Goal: Task Accomplishment & Management: Complete application form

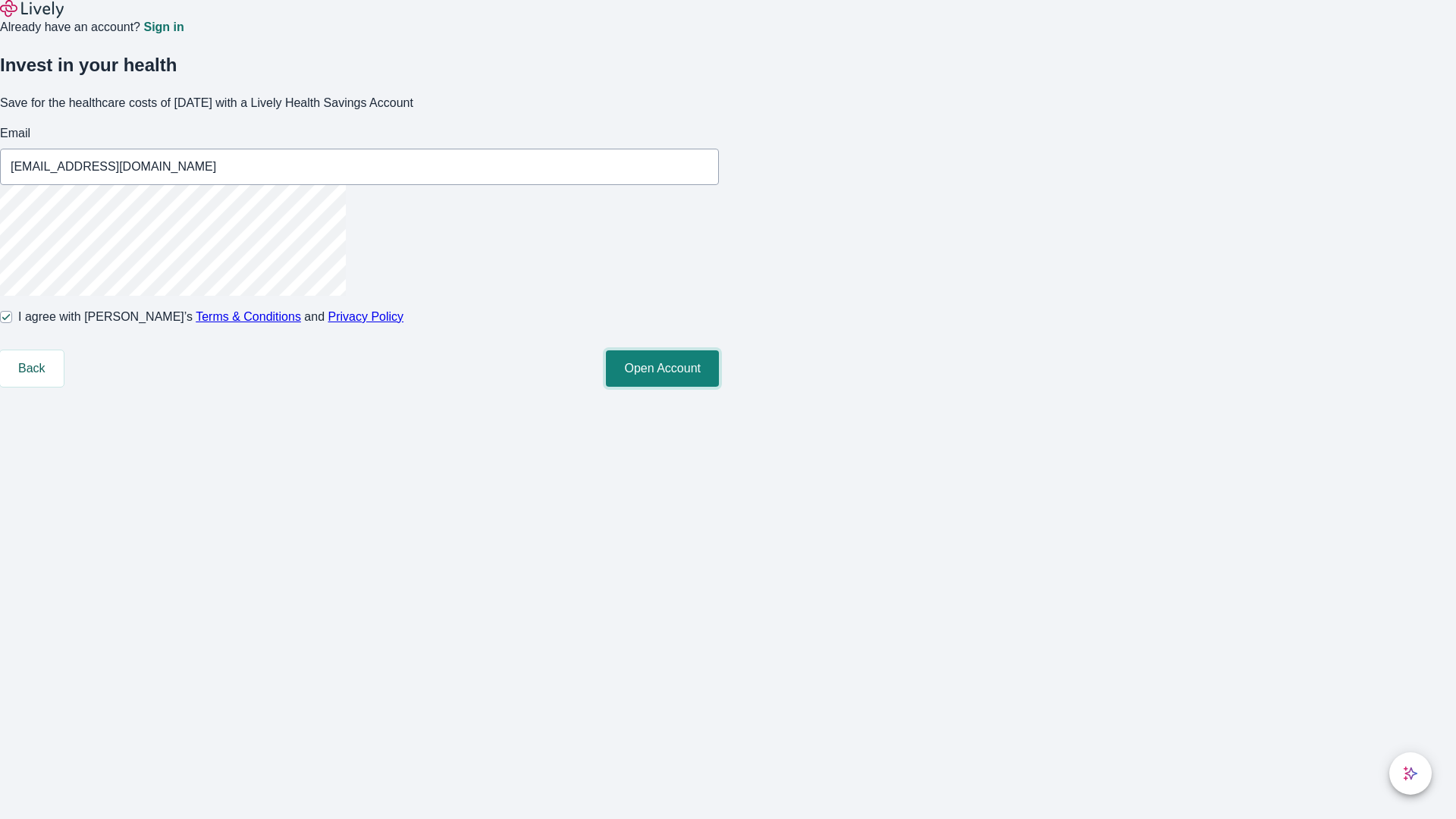
click at [719, 387] on button "Open Account" at bounding box center [662, 368] width 113 height 36
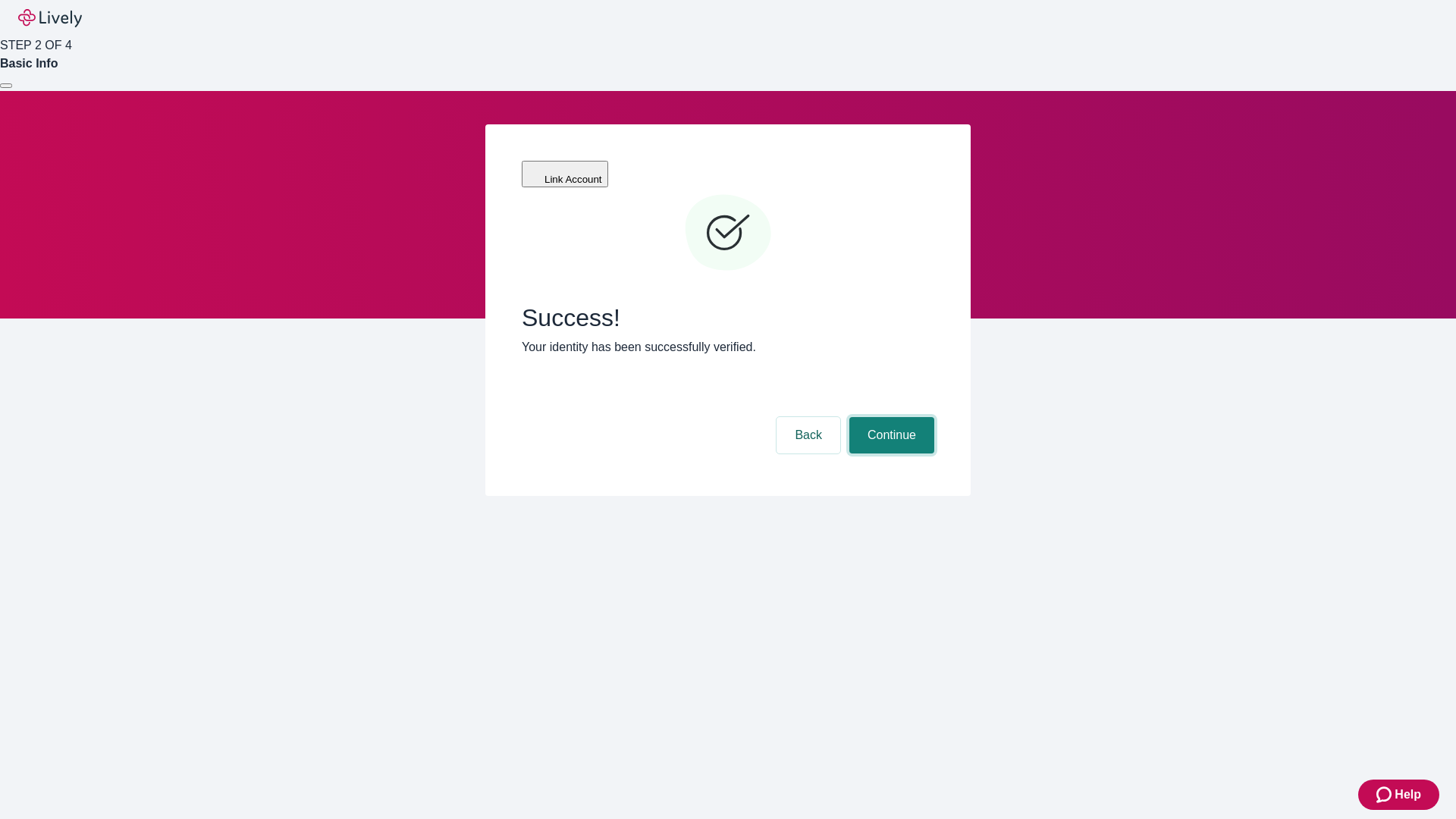
click at [889, 417] on button "Continue" at bounding box center [892, 435] width 85 height 36
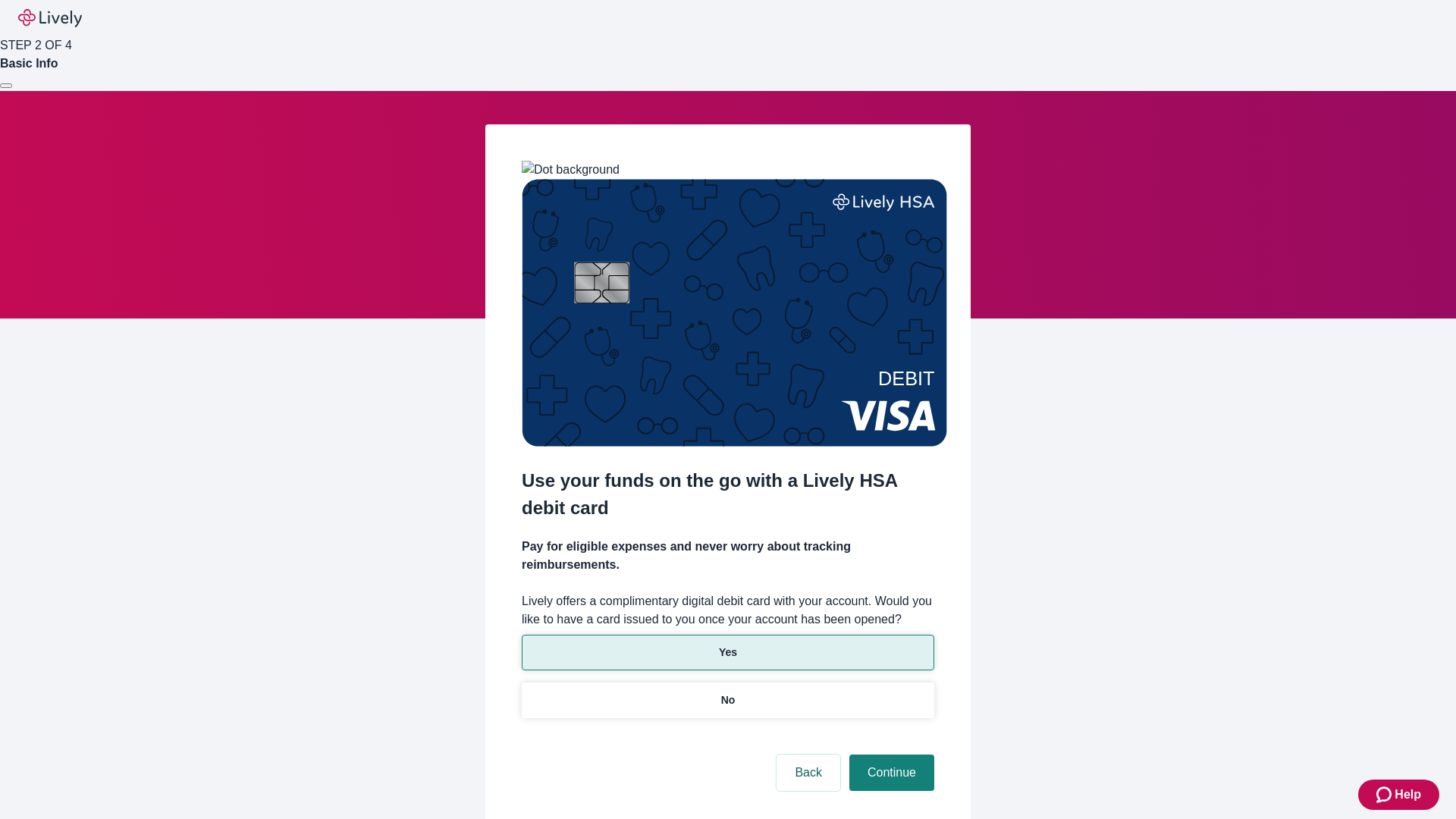
click at [727, 645] on p "Yes" at bounding box center [728, 653] width 18 height 16
click at [889, 755] on button "Continue" at bounding box center [892, 773] width 85 height 36
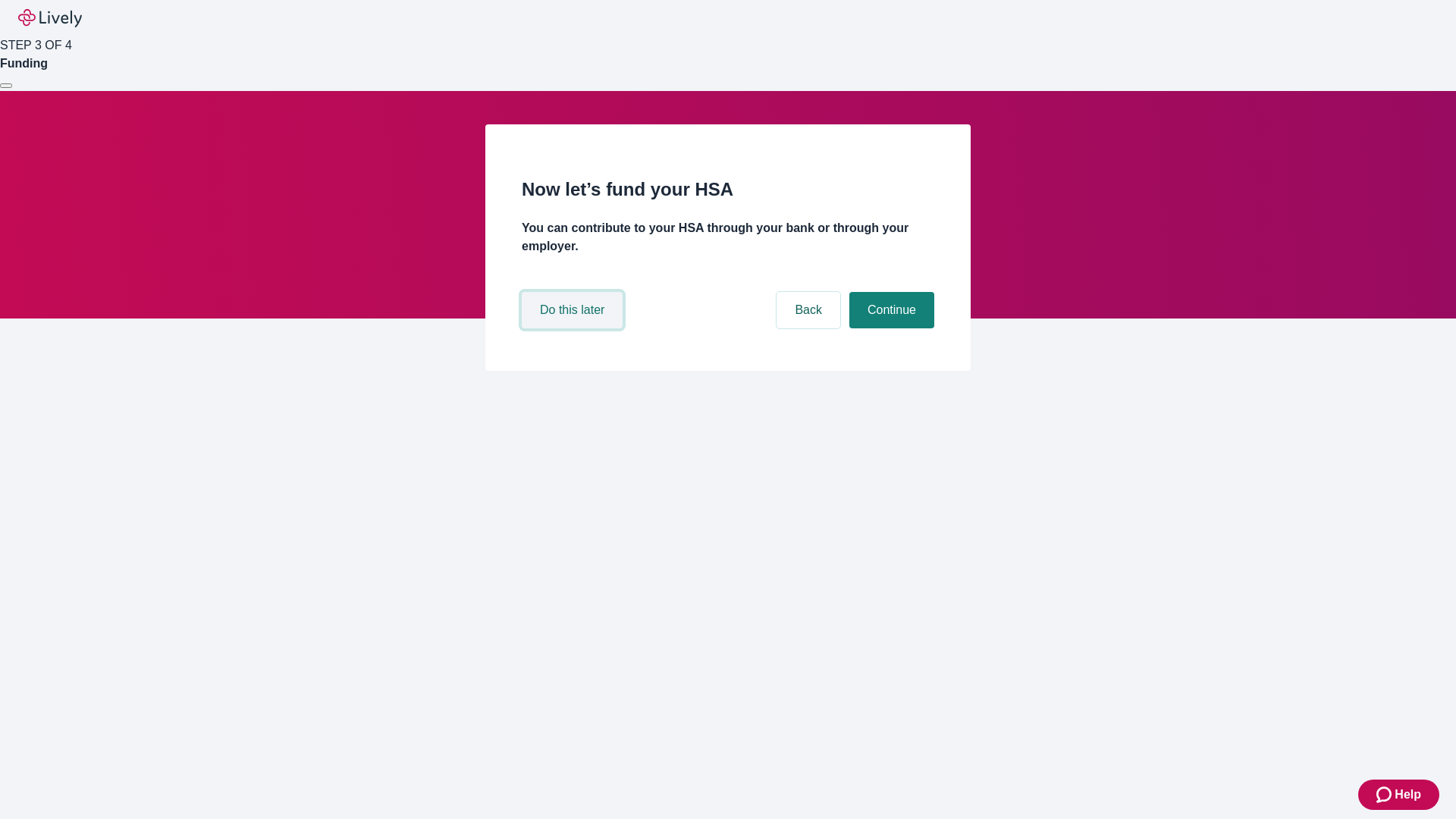
click at [574, 328] on button "Do this later" at bounding box center [572, 310] width 101 height 36
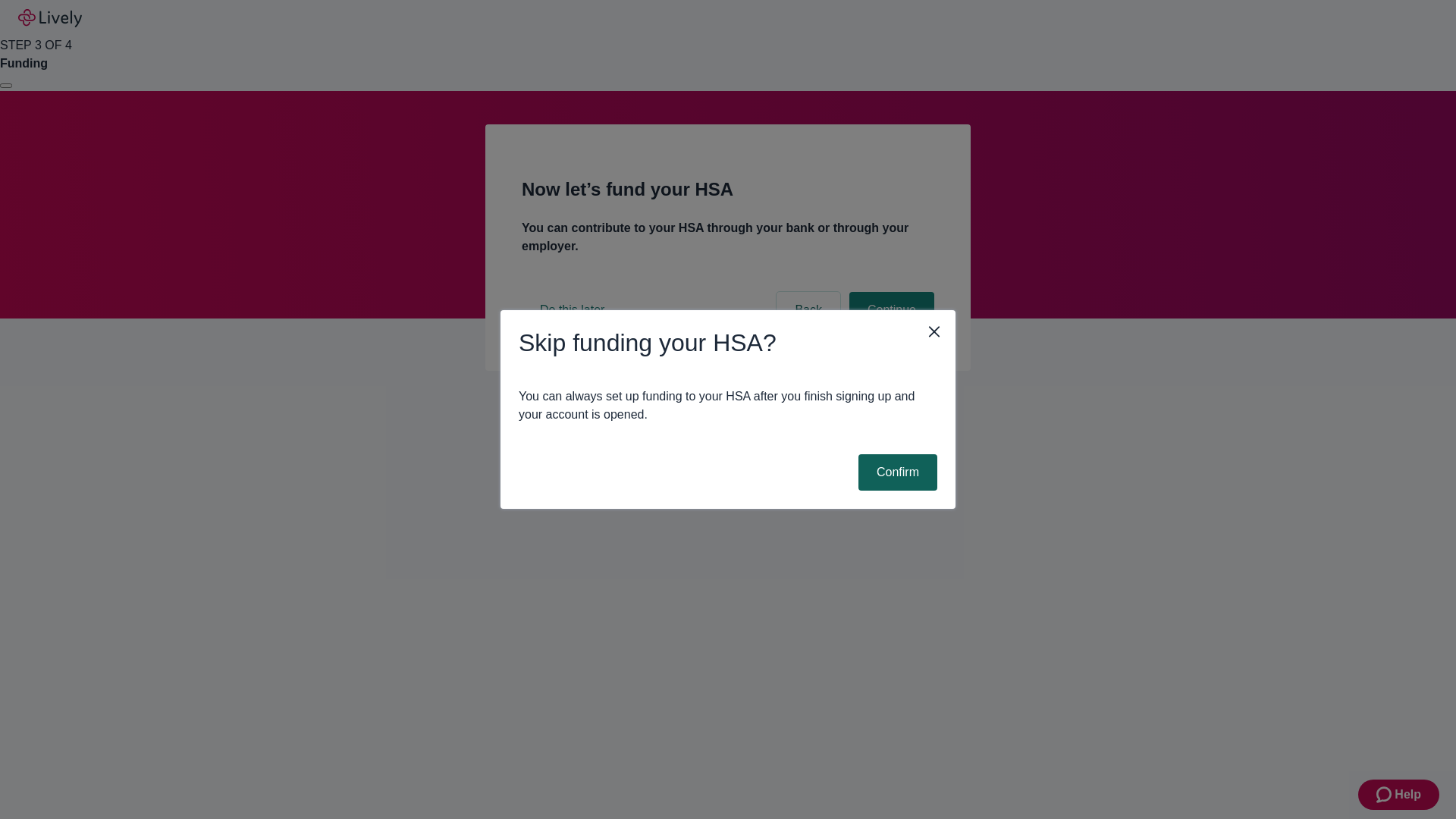
click at [896, 473] on button "Confirm" at bounding box center [897, 472] width 79 height 36
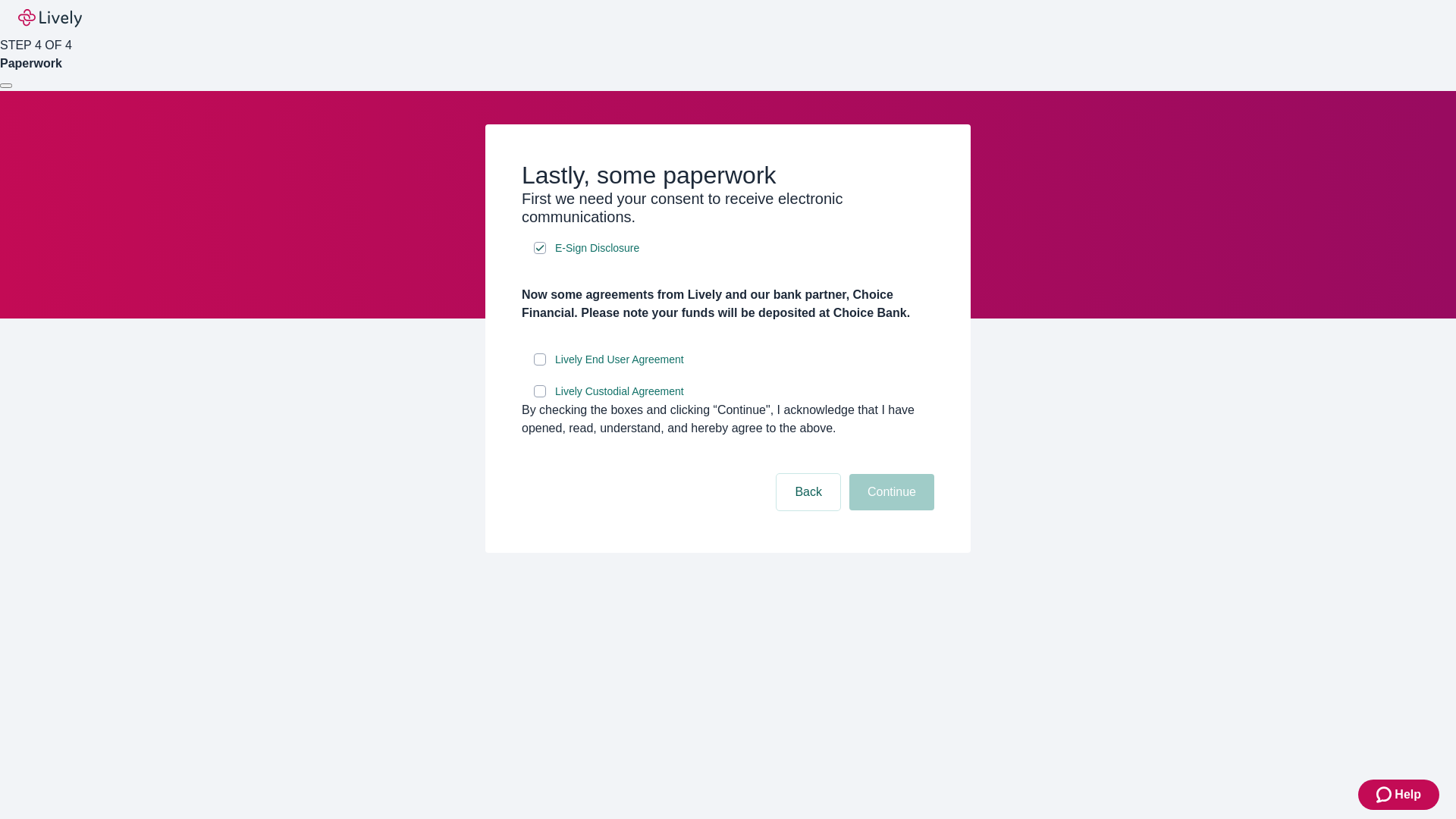
click at [540, 366] on input "Lively End User Agreement" at bounding box center [540, 359] width 12 height 12
checkbox input "true"
click at [540, 397] on input "Lively Custodial Agreement" at bounding box center [540, 391] width 12 height 12
checkbox input "true"
click at [889, 511] on button "Continue" at bounding box center [892, 492] width 85 height 36
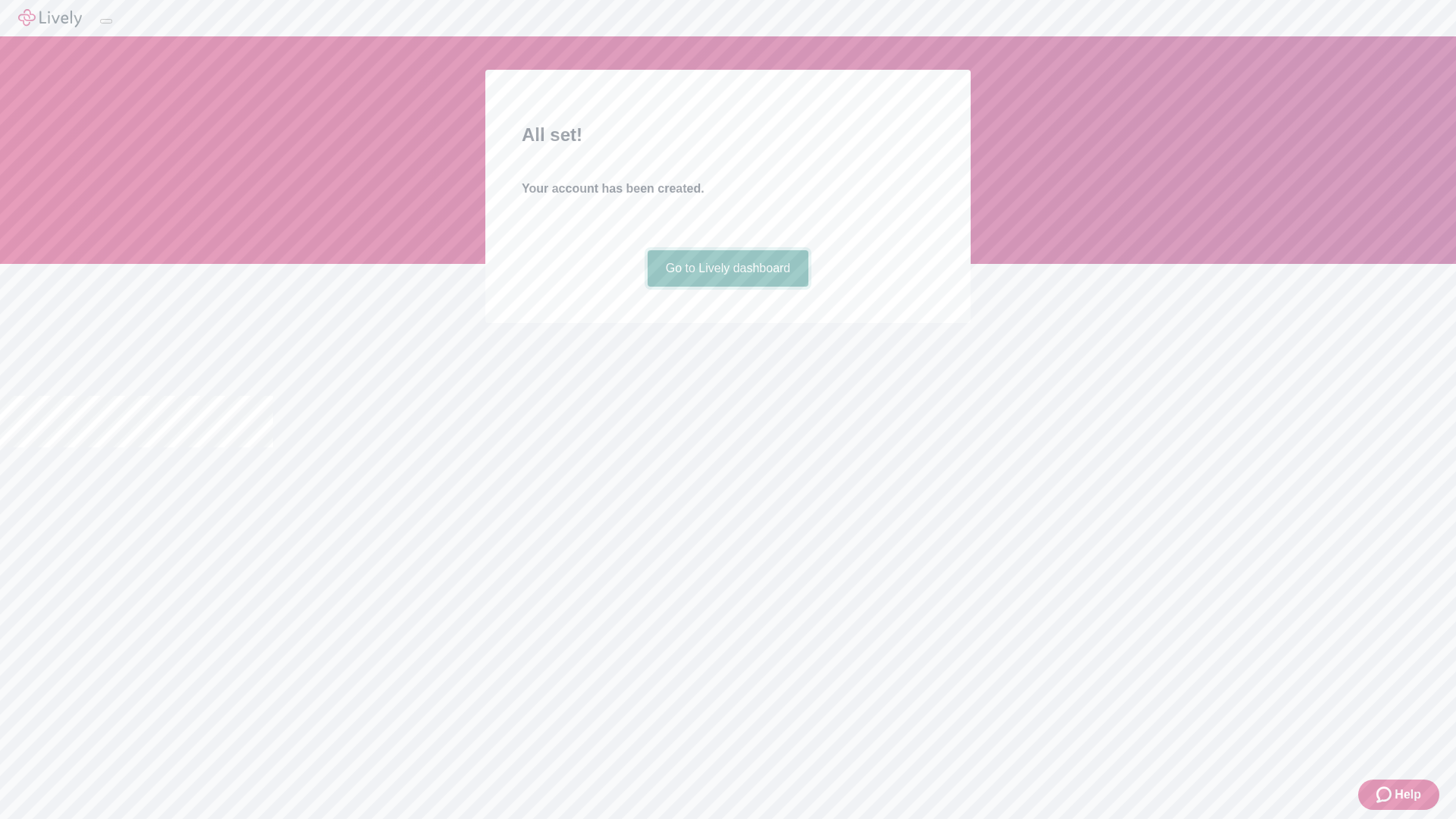
click at [727, 287] on link "Go to Lively dashboard" at bounding box center [728, 268] width 161 height 36
